Goal: Task Accomplishment & Management: Use online tool/utility

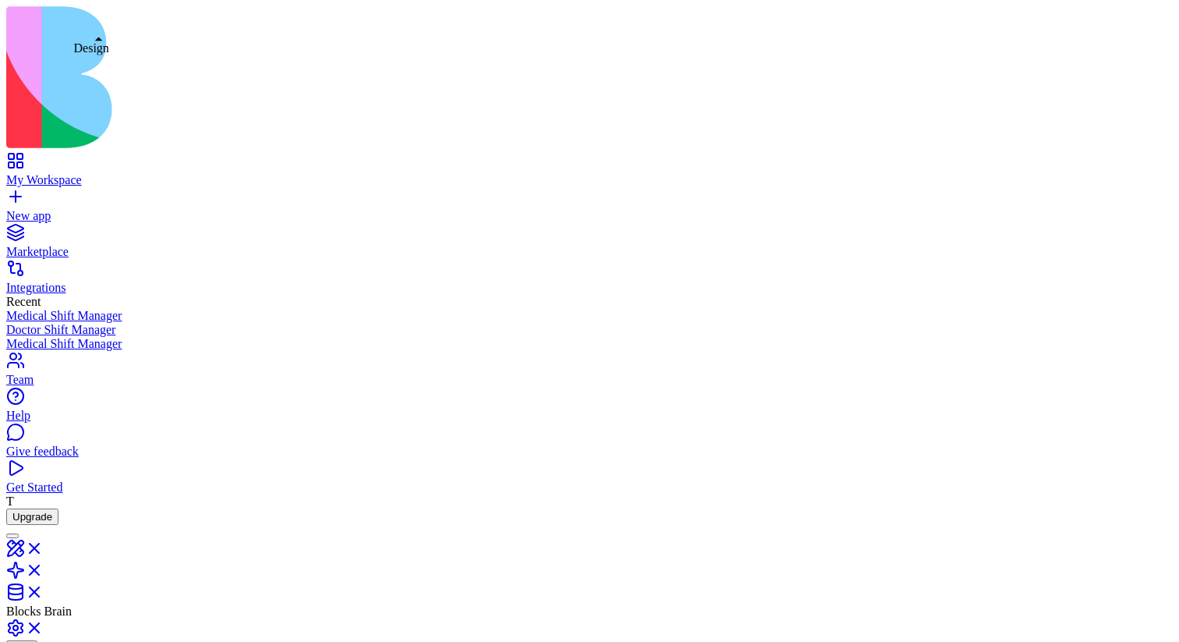
click at [44, 547] on link at bounding box center [24, 553] width 37 height 13
type input "****"
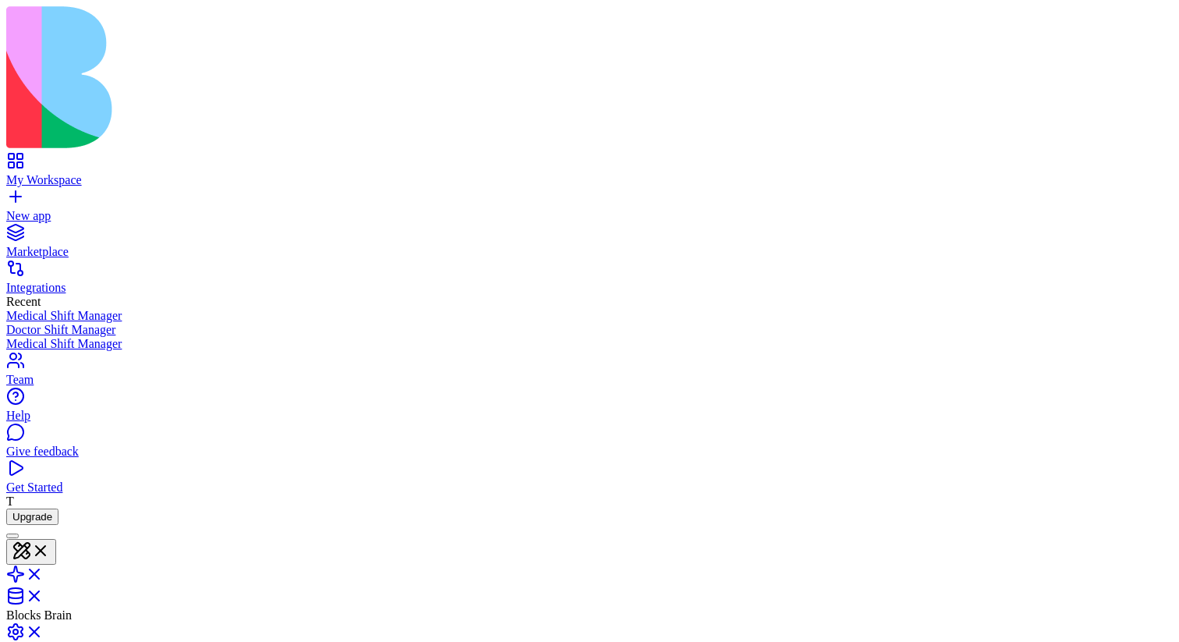
type input "*"
